Goal: Obtain resource: Download file/media

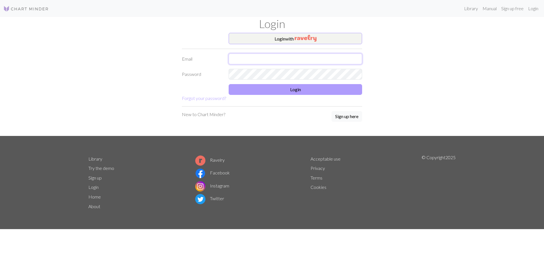
type input "[PERSON_NAME][EMAIL_ADDRESS][DOMAIN_NAME]"
click at [292, 90] on button "Login" at bounding box center [296, 89] width 134 height 11
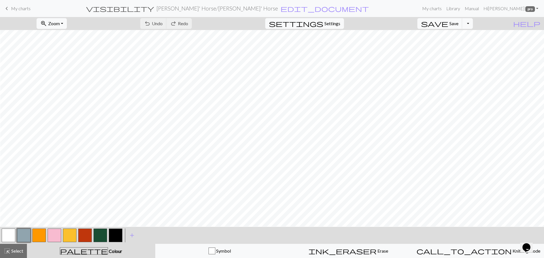
scroll to position [243, 0]
click at [39, 233] on button "button" at bounding box center [39, 236] width 14 height 14
click at [73, 235] on button "button" at bounding box center [70, 236] width 14 height 14
click at [39, 236] on button "button" at bounding box center [39, 236] width 14 height 14
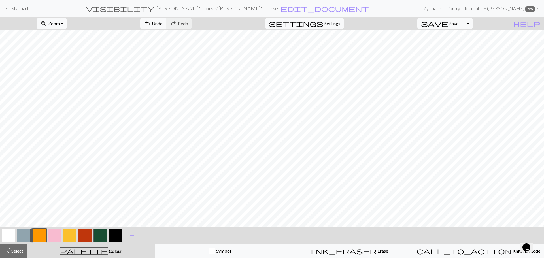
click at [67, 236] on button "button" at bounding box center [70, 236] width 14 height 14
click at [11, 234] on button "button" at bounding box center [9, 236] width 14 height 14
click at [67, 237] on button "button" at bounding box center [70, 236] width 14 height 14
click at [11, 239] on button "button" at bounding box center [9, 236] width 14 height 14
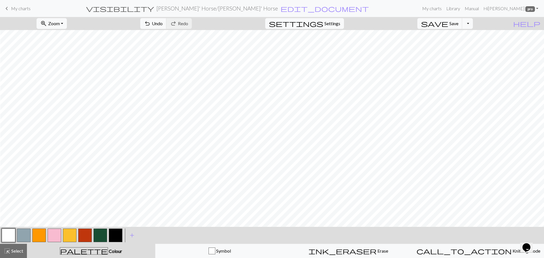
click at [201, 155] on div "zoom_in Zoom Zoom Fit all Fit width Fit height 50% 100% 150% 200% undo Undo Und…" at bounding box center [272, 137] width 544 height 241
click at [71, 237] on button "button" at bounding box center [70, 236] width 14 height 14
click at [8, 236] on button "button" at bounding box center [9, 236] width 14 height 14
click at [69, 234] on button "button" at bounding box center [70, 236] width 14 height 14
click at [151, 203] on div "zoom_in Zoom Zoom Fit all Fit width Fit height 50% 100% 150% 200% undo Undo Und…" at bounding box center [272, 137] width 544 height 241
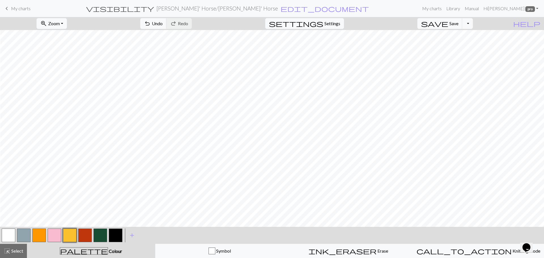
click at [42, 237] on button "button" at bounding box center [39, 236] width 14 height 14
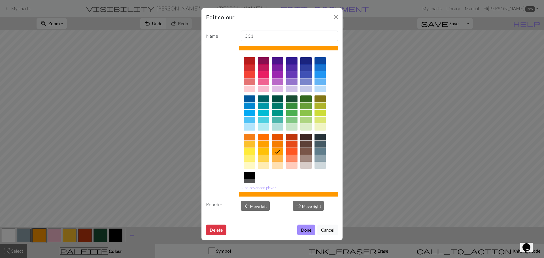
click at [105, 177] on div "Edit colour Name CC1 Use advanced picker Reorder arrow_back Move left arrow_for…" at bounding box center [272, 129] width 544 height 258
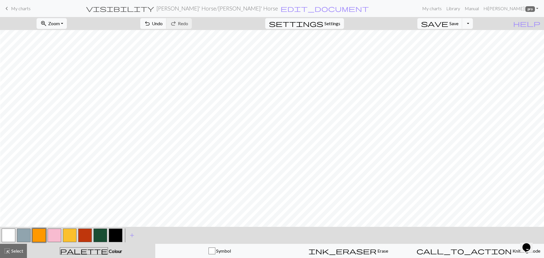
click at [73, 232] on button "button" at bounding box center [70, 236] width 14 height 14
click at [39, 235] on button "button" at bounding box center [39, 236] width 14 height 14
click at [69, 233] on button "button" at bounding box center [70, 236] width 14 height 14
click at [38, 236] on button "button" at bounding box center [39, 236] width 14 height 14
click at [88, 238] on button "button" at bounding box center [85, 236] width 14 height 14
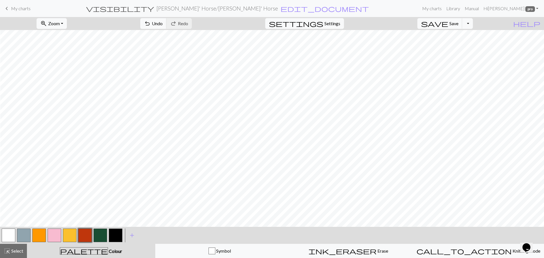
click at [42, 236] on button "button" at bounding box center [39, 236] width 14 height 14
click at [194, 218] on div "zoom_in Zoom Zoom Fit all Fit width Fit height 50% 100% 150% 200% undo Undo Und…" at bounding box center [272, 137] width 544 height 241
click at [86, 236] on button "button" at bounding box center [85, 236] width 14 height 14
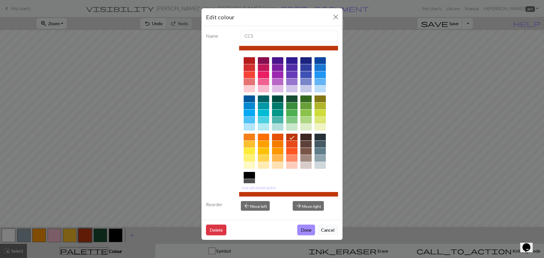
click at [425, 184] on div "Edit colour Name CC5 Use advanced picker Reorder arrow_back Move left arrow_for…" at bounding box center [272, 129] width 544 height 258
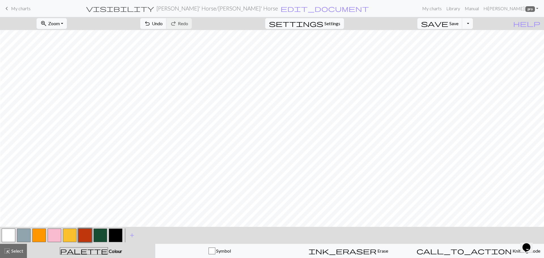
click at [38, 232] on button "button" at bounding box center [39, 236] width 14 height 14
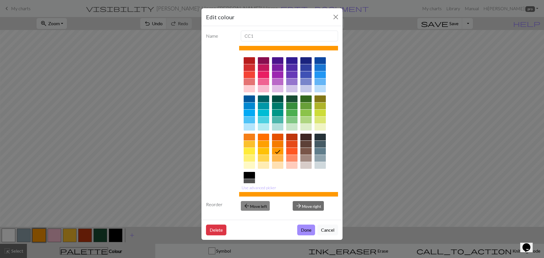
click at [256, 209] on button "arrow_back Move left" at bounding box center [255, 206] width 29 height 10
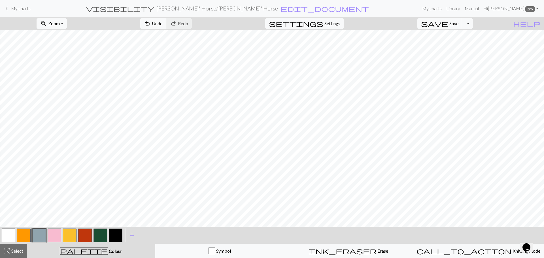
click at [26, 233] on button "button" at bounding box center [24, 236] width 14 height 14
click at [310, 115] on div "zoom_in Zoom Zoom Fit all Fit width Fit height 50% 100% 150% 200% undo Undo Und…" at bounding box center [272, 137] width 544 height 241
click at [6, 234] on button "button" at bounding box center [9, 236] width 14 height 14
click at [21, 238] on button "button" at bounding box center [24, 236] width 14 height 14
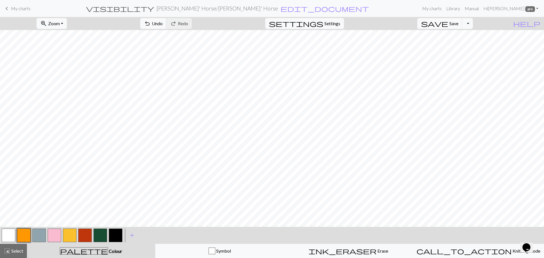
click at [7, 238] on button "button" at bounding box center [9, 236] width 14 height 14
click at [22, 235] on button "button" at bounding box center [24, 236] width 14 height 14
click at [3, 236] on button "button" at bounding box center [9, 236] width 14 height 14
click at [23, 238] on button "button" at bounding box center [24, 236] width 14 height 14
click at [83, 237] on button "button" at bounding box center [85, 236] width 14 height 14
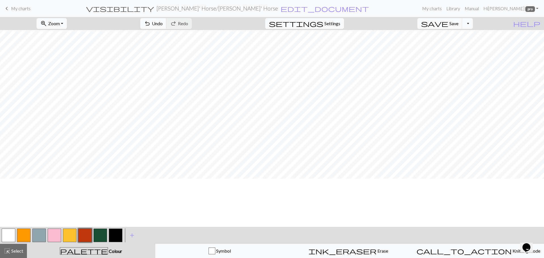
scroll to position [34, 0]
click at [473, 21] on button "Toggle Dropdown" at bounding box center [467, 23] width 11 height 11
click at [452, 46] on button "save_alt Download" at bounding box center [426, 45] width 94 height 9
click at [264, 20] on button "Download" at bounding box center [259, 18] width 28 height 11
click at [281, 8] on span "edit_document" at bounding box center [325, 9] width 88 height 8
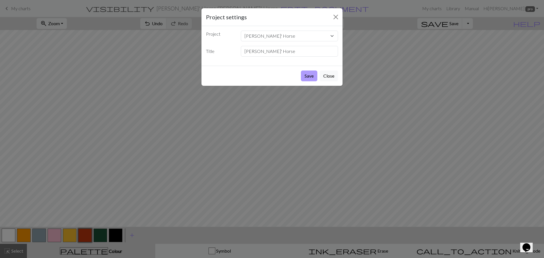
click at [309, 75] on button "Save" at bounding box center [309, 76] width 16 height 11
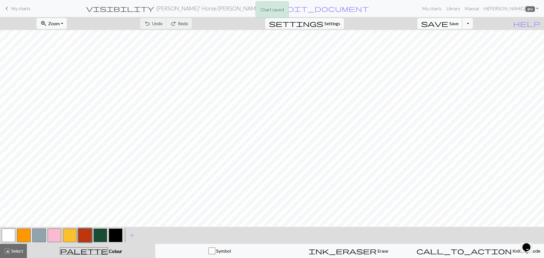
click at [459, 26] on button "save Save Save" at bounding box center [440, 23] width 45 height 11
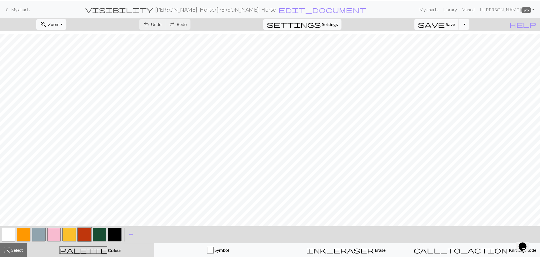
scroll to position [159, 0]
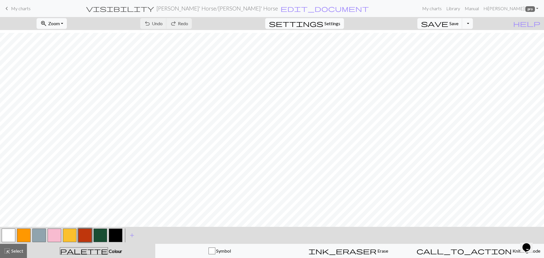
click at [341, 26] on span "Settings" at bounding box center [333, 23] width 16 height 7
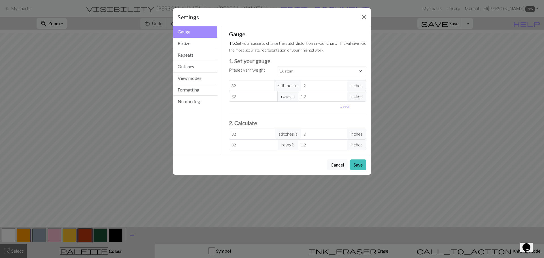
click at [365, 12] on div "Settings" at bounding box center [272, 17] width 198 height 18
click at [364, 15] on button "Close" at bounding box center [364, 16] width 9 height 9
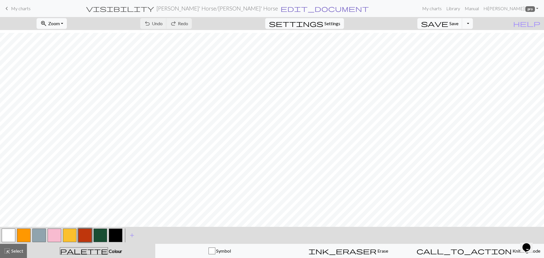
click at [281, 7] on span "edit_document" at bounding box center [325, 9] width 88 height 8
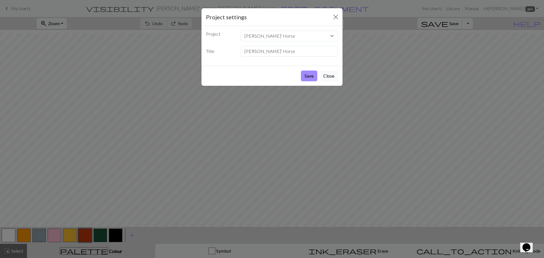
click at [329, 80] on button "Close" at bounding box center [329, 76] width 18 height 11
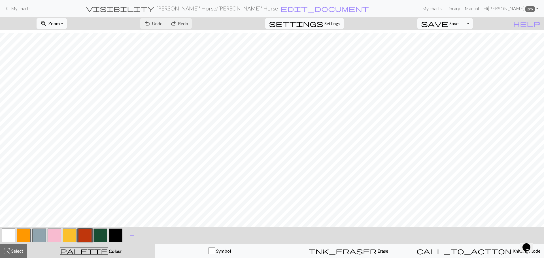
click at [460, 10] on link "Library" at bounding box center [453, 8] width 18 height 11
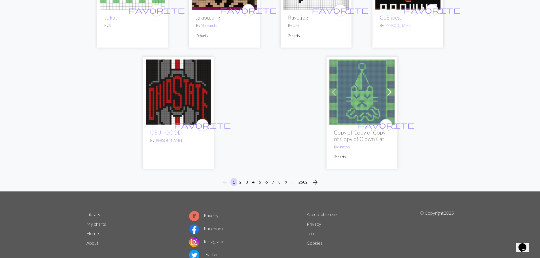
scroll to position [1439, 0]
click at [241, 178] on button "2" at bounding box center [240, 182] width 7 height 8
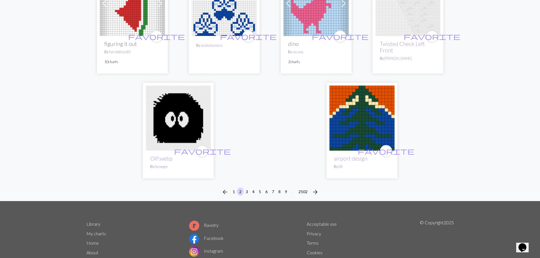
scroll to position [1421, 0]
click at [247, 187] on button "3" at bounding box center [247, 191] width 7 height 8
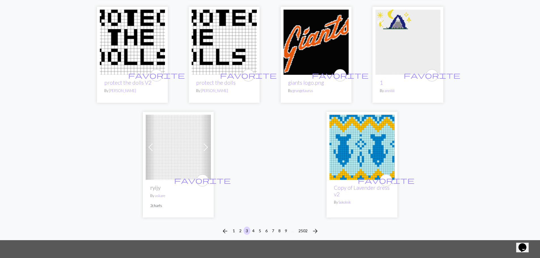
scroll to position [1447, 0]
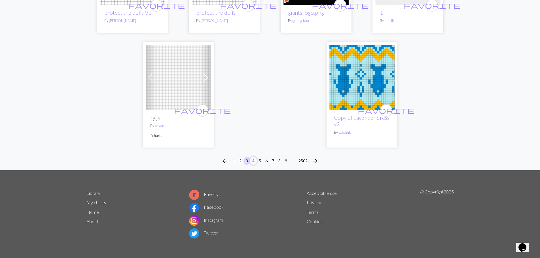
click at [253, 161] on button "4" at bounding box center [253, 161] width 7 height 8
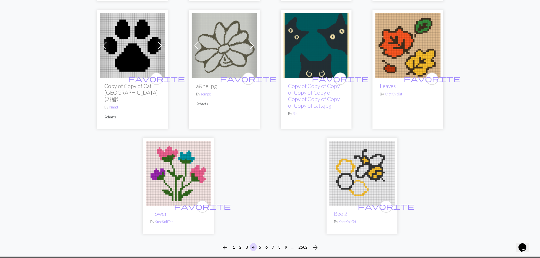
scroll to position [1414, 0]
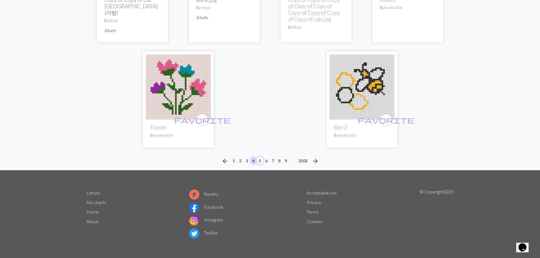
click at [259, 161] on button "5" at bounding box center [260, 161] width 7 height 8
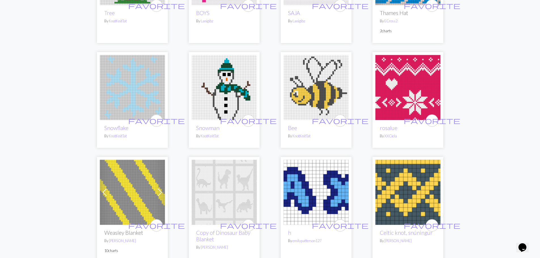
scroll to position [137, 0]
click at [386, 98] on img at bounding box center [407, 87] width 65 height 65
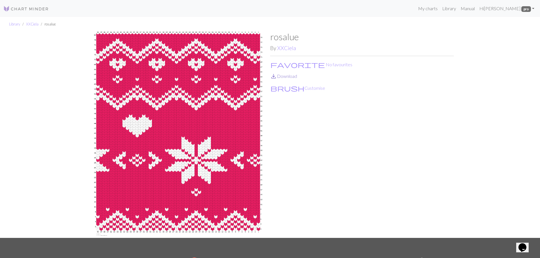
click at [290, 77] on link "save_alt Download" at bounding box center [283, 75] width 27 height 5
